Goal: Contribute content

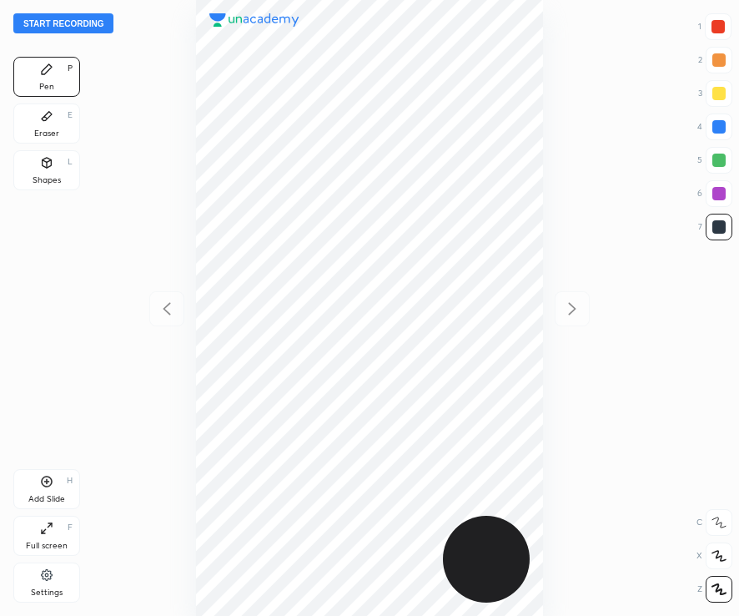
scroll to position [616, 471]
click at [724, 27] on div at bounding box center [718, 26] width 13 height 13
click at [100, 22] on button "Start recording" at bounding box center [63, 23] width 100 height 20
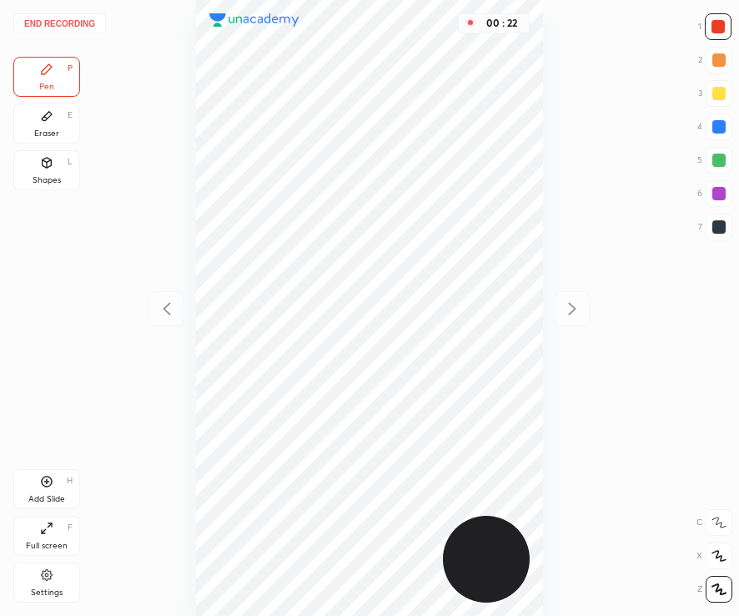
click at [718, 231] on div at bounding box center [719, 226] width 13 height 13
click at [724, 19] on div at bounding box center [718, 26] width 27 height 27
click at [719, 232] on div at bounding box center [719, 226] width 13 height 13
click at [48, 495] on div "Add Slide" at bounding box center [46, 499] width 37 height 8
click at [40, 491] on div "Add Slide H" at bounding box center [46, 489] width 67 height 40
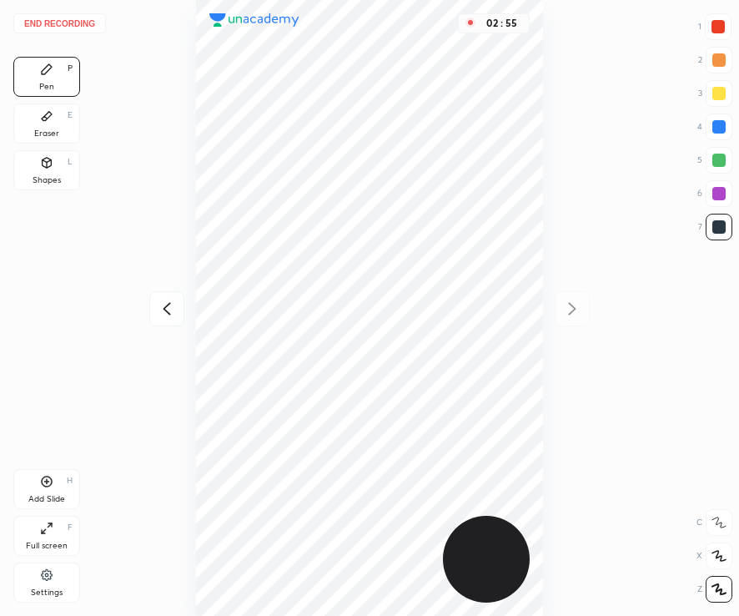
click at [718, 35] on div at bounding box center [718, 26] width 27 height 27
click at [52, 168] on icon at bounding box center [46, 162] width 13 height 13
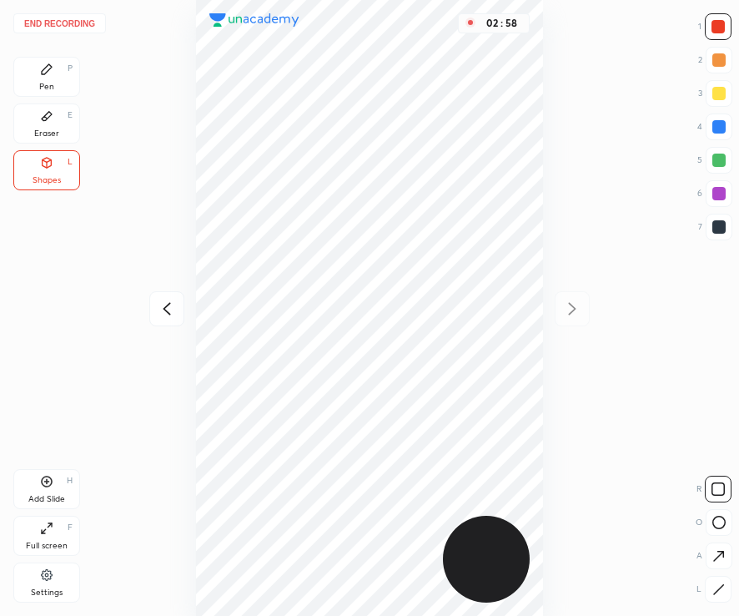
click at [66, 23] on button "End recording" at bounding box center [59, 23] width 93 height 20
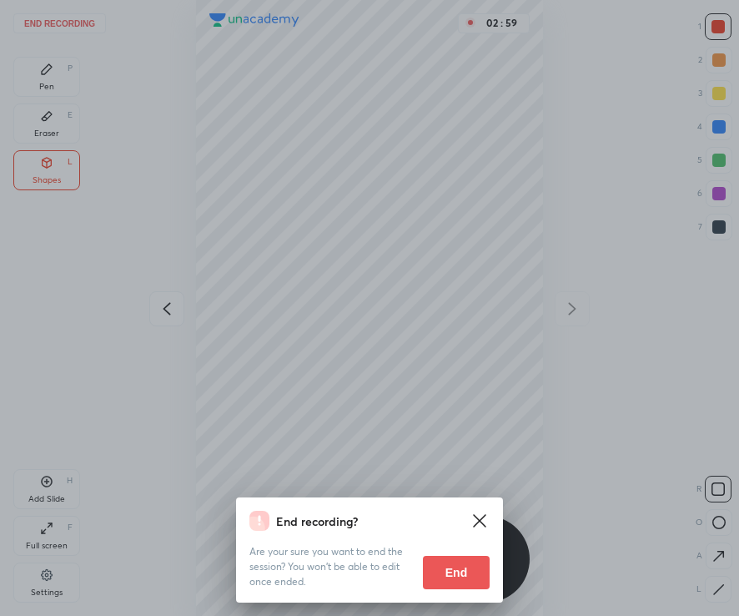
click at [447, 582] on button "End" at bounding box center [456, 572] width 67 height 33
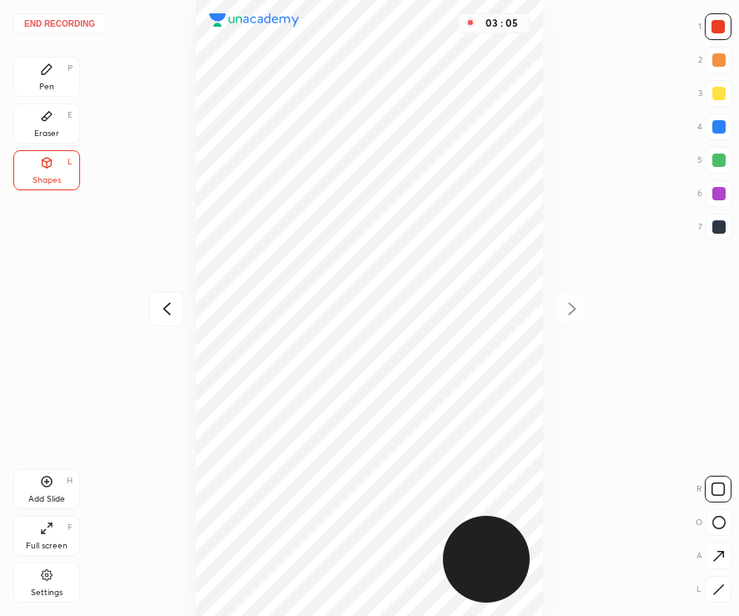
click at [62, 22] on button "End recording" at bounding box center [59, 23] width 93 height 20
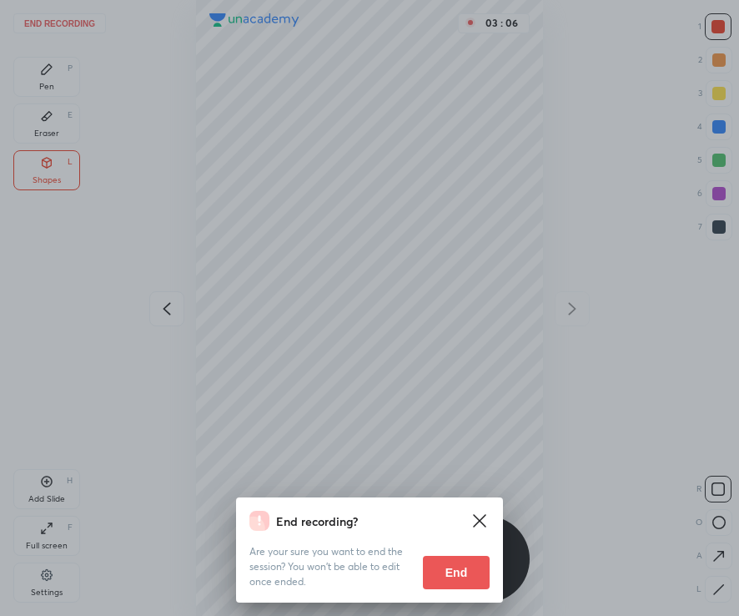
click at [438, 576] on button "End" at bounding box center [456, 572] width 67 height 33
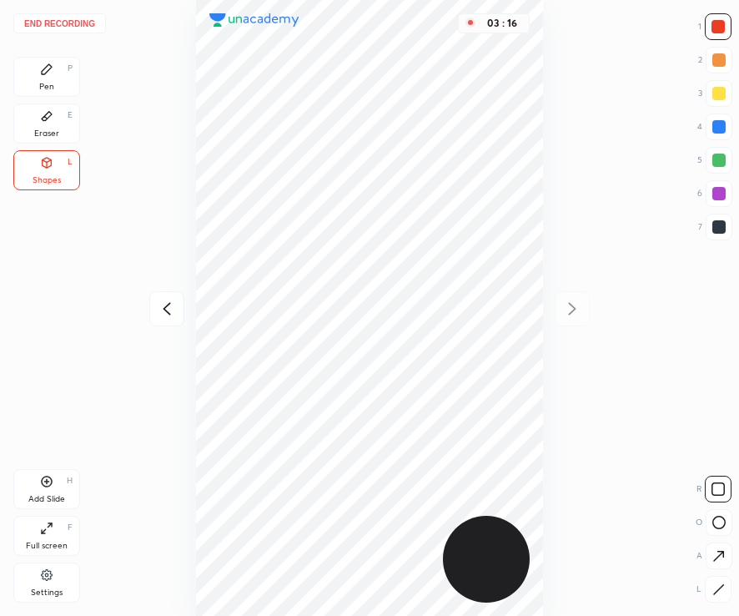
click at [50, 78] on div "Pen P" at bounding box center [46, 77] width 67 height 40
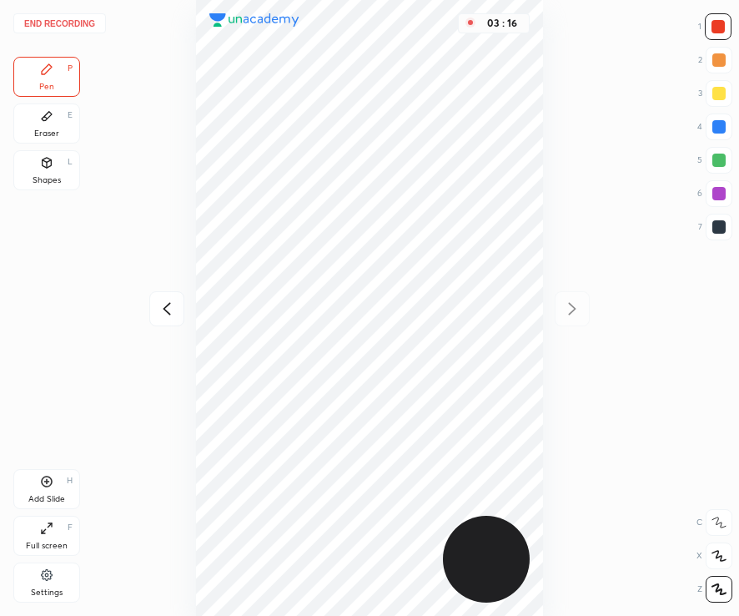
click at [80, 13] on div "End recording 1 2 3 4 5 6 7 R O A L C X Z Erase all C X Z Pen P Eraser E Shapes…" at bounding box center [369, 308] width 739 height 616
click at [68, 22] on button "End recording" at bounding box center [59, 23] width 93 height 20
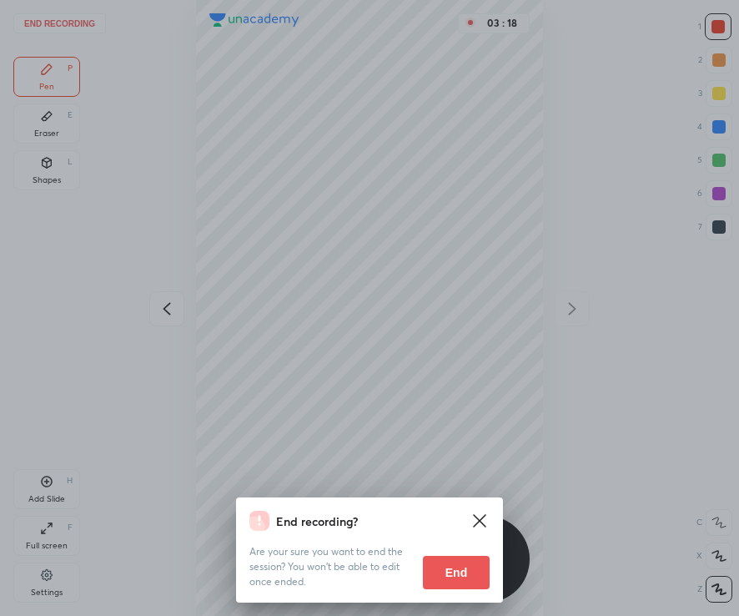
click at [459, 582] on button "End" at bounding box center [456, 572] width 67 height 33
